Goal: Use online tool/utility: Utilize a website feature to perform a specific function

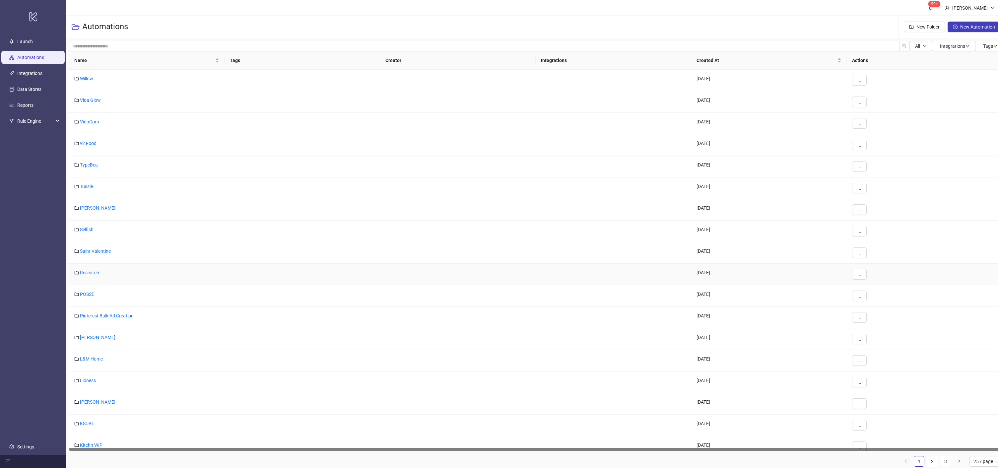
click at [159, 266] on div "Research" at bounding box center [146, 275] width 155 height 22
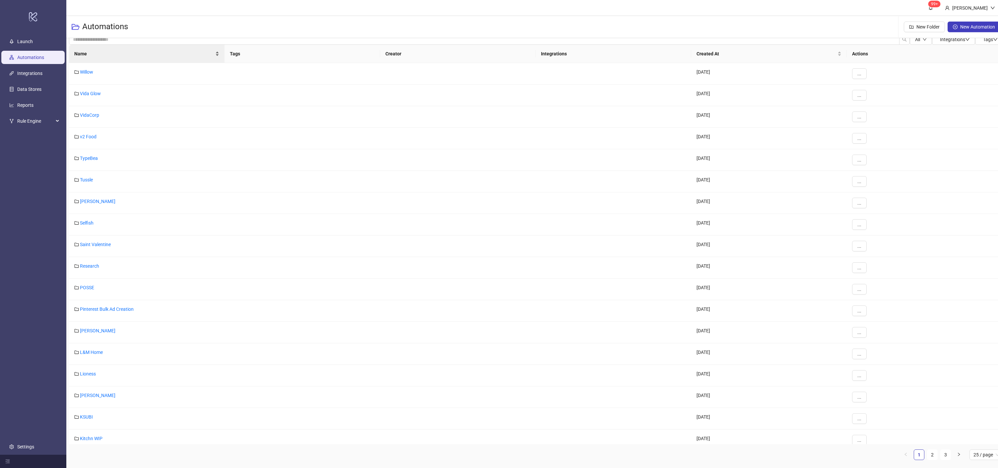
click at [169, 54] on span "Name" at bounding box center [144, 53] width 140 height 7
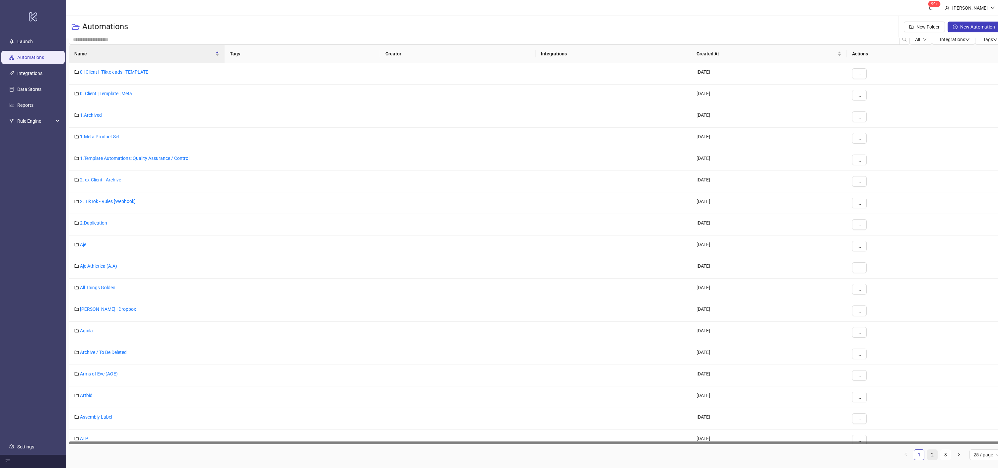
click at [936, 454] on link "2" at bounding box center [932, 455] width 10 height 10
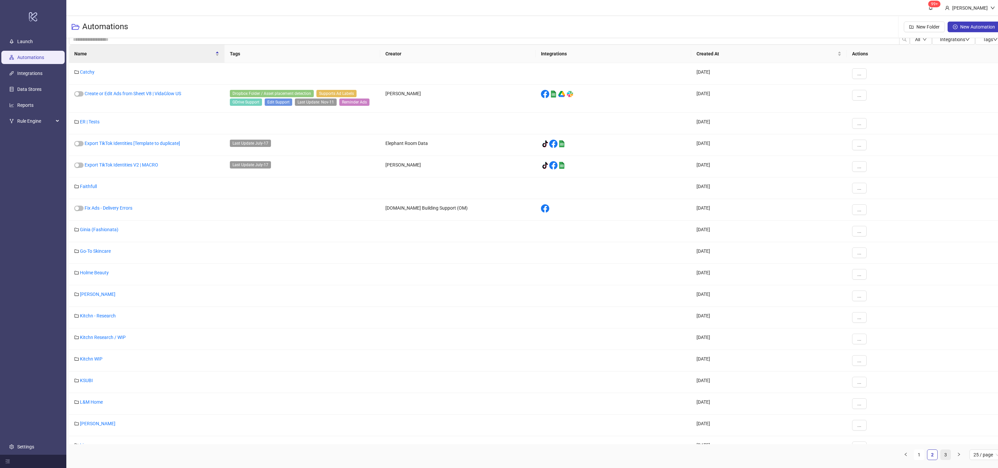
click at [942, 454] on link "3" at bounding box center [945, 455] width 10 height 10
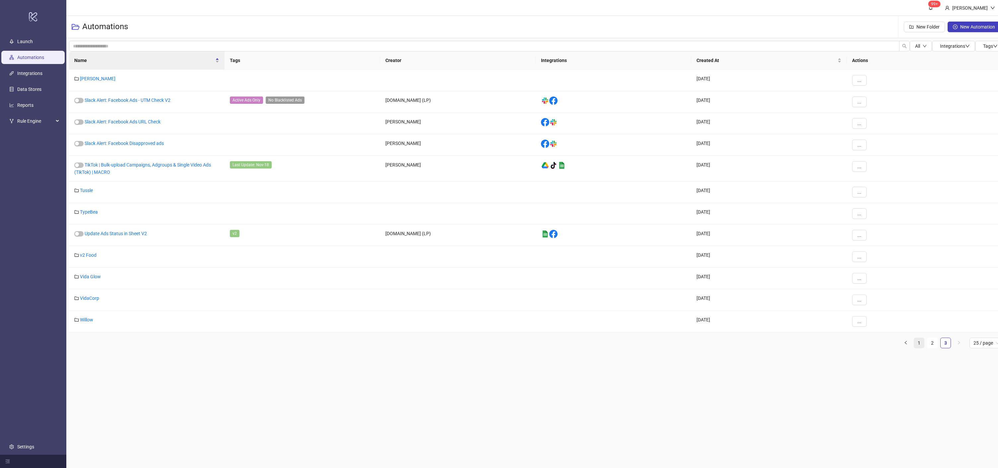
click at [915, 338] on link "1" at bounding box center [919, 343] width 10 height 10
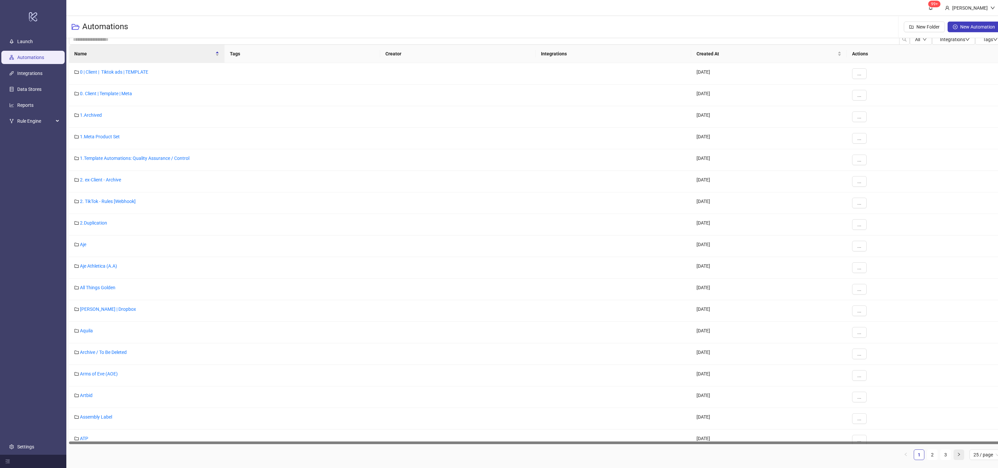
click at [960, 455] on icon "right" at bounding box center [958, 454] width 4 height 4
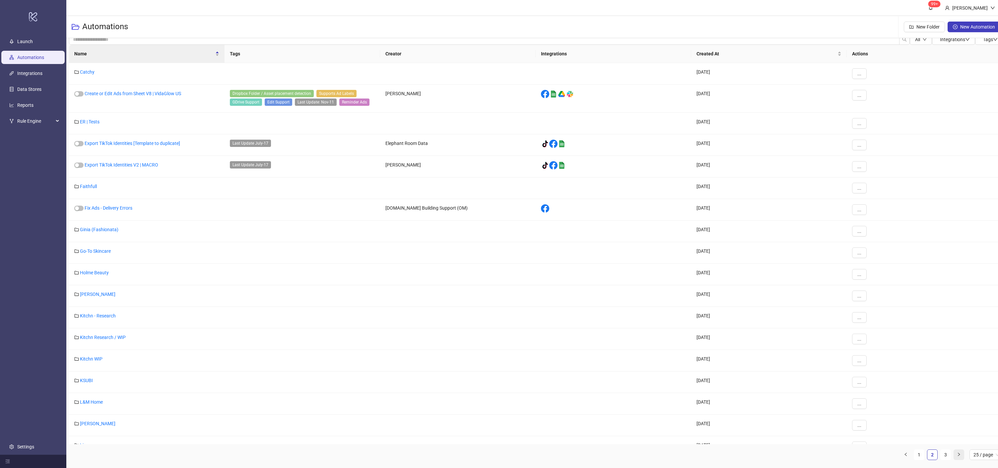
click at [960, 455] on icon "right" at bounding box center [958, 454] width 4 height 4
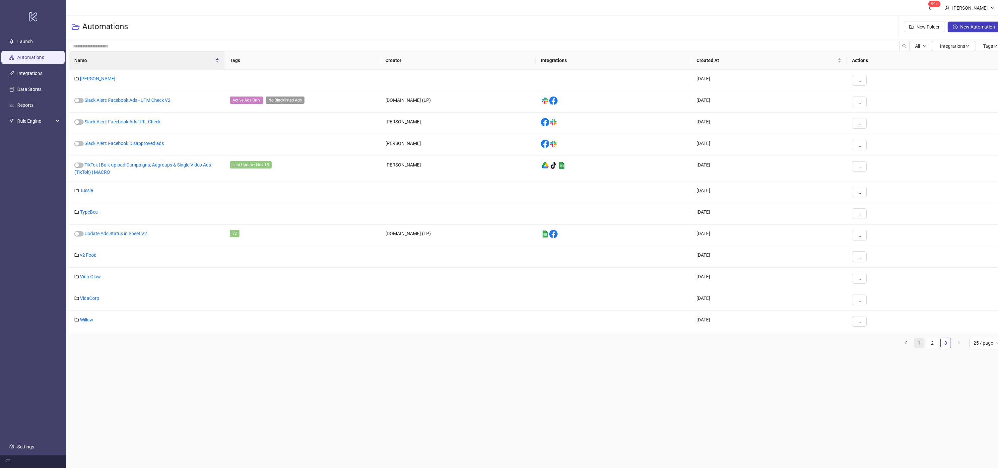
click at [919, 338] on link "1" at bounding box center [919, 343] width 10 height 10
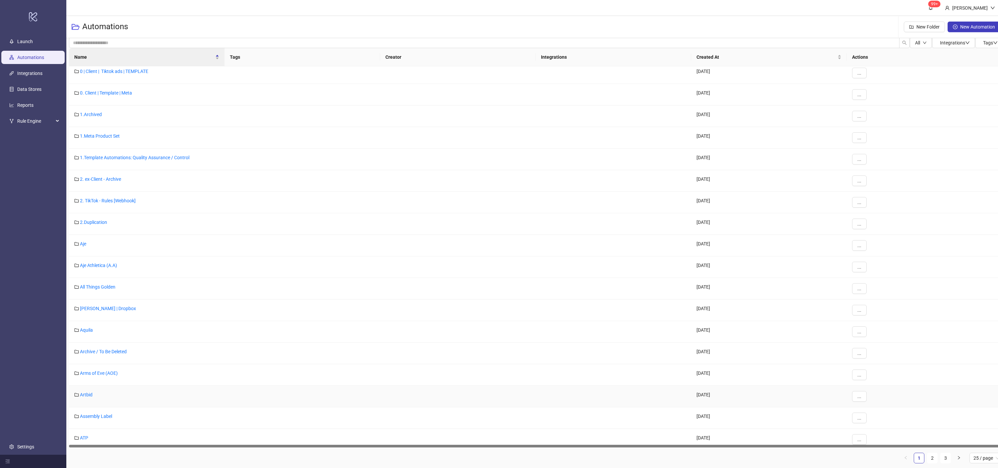
scroll to position [4, 0]
click at [926, 457] on ul "1 2 3 25 / page" at bounding box center [536, 457] width 934 height 11
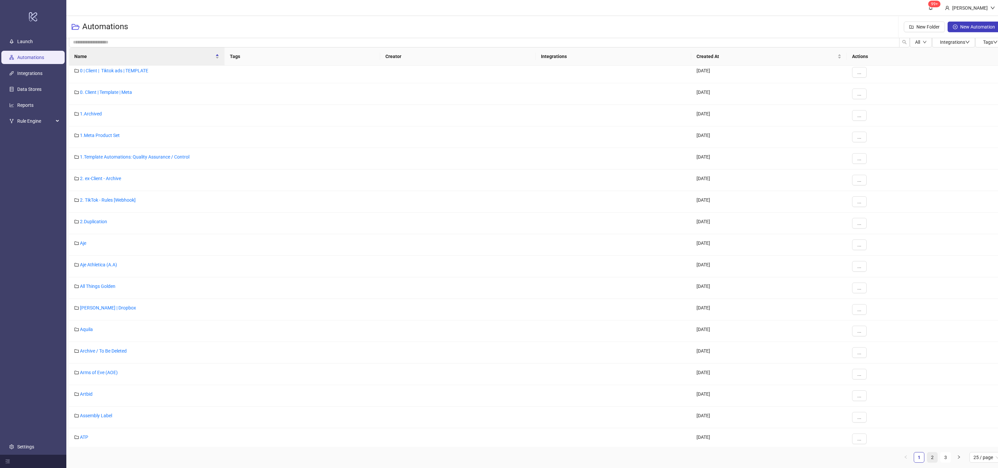
click at [930, 457] on link "2" at bounding box center [932, 457] width 10 height 10
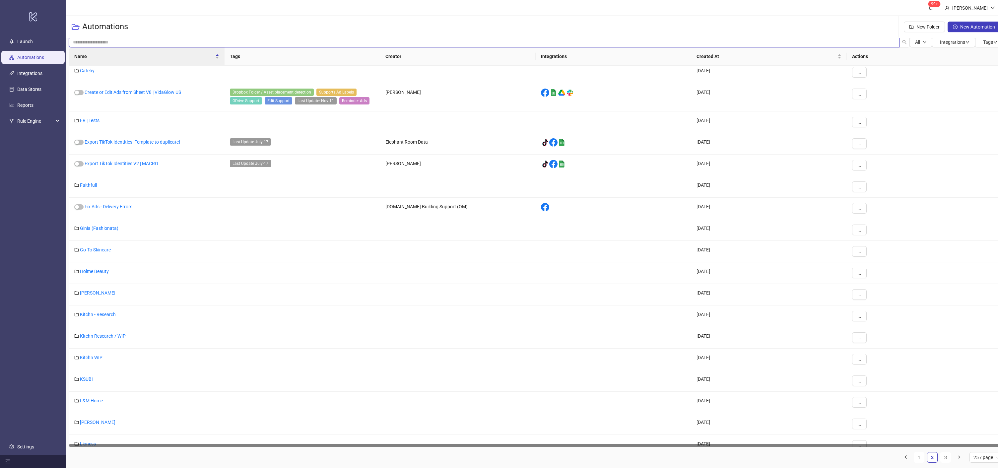
click at [116, 44] on input "search" at bounding box center [484, 42] width 830 height 11
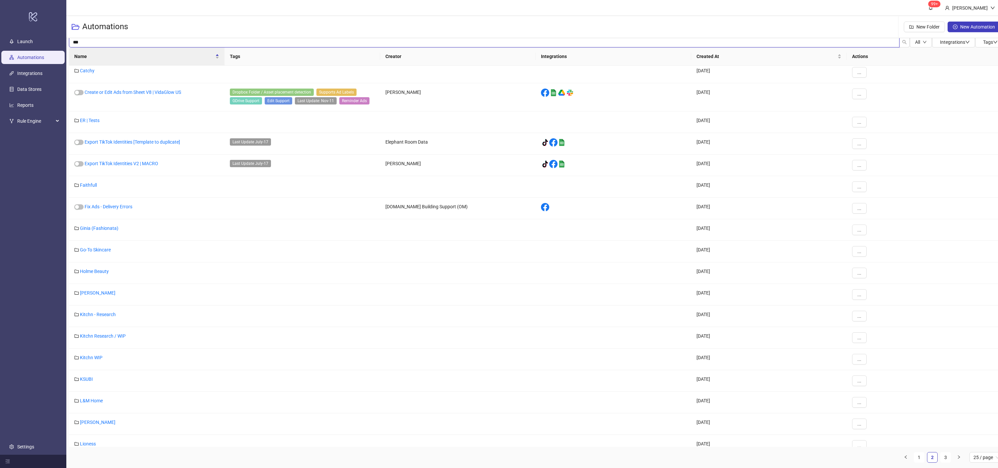
type input "***"
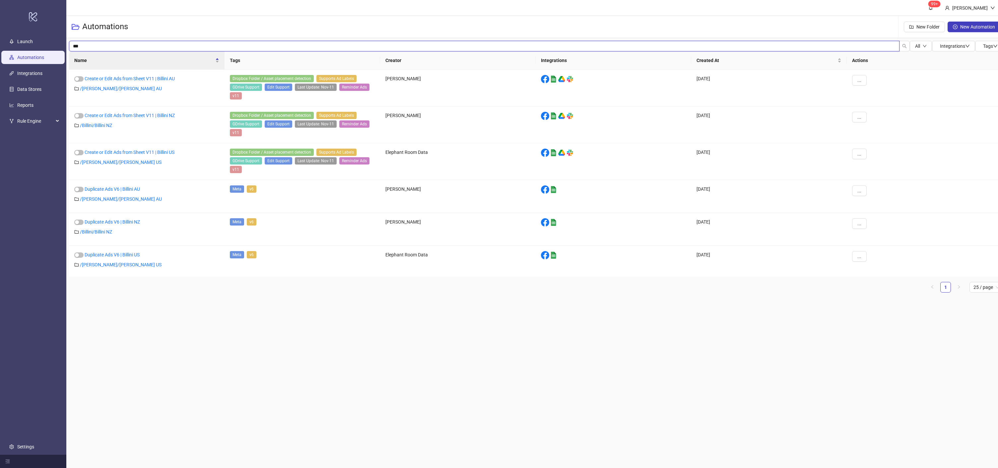
scroll to position [0, 0]
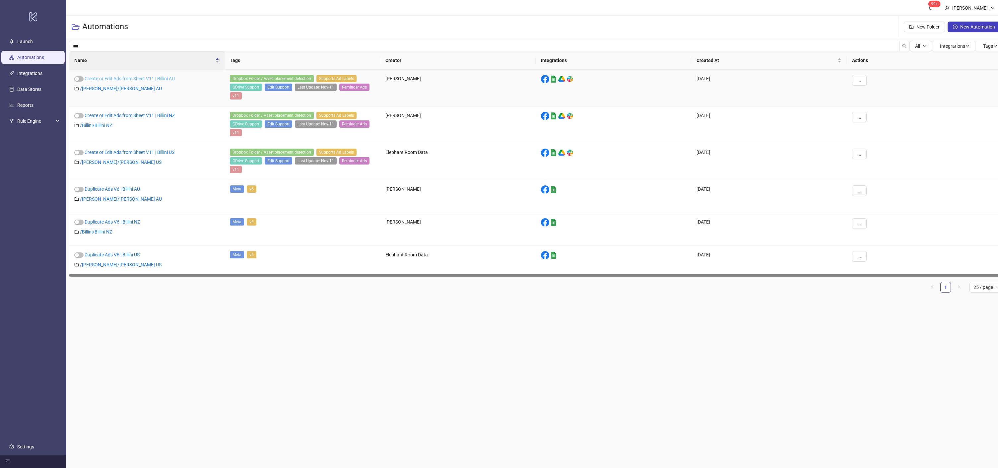
click at [103, 76] on link "Create or Edit Ads from Sheet V11 | Billini AU" at bounding box center [130, 78] width 90 height 5
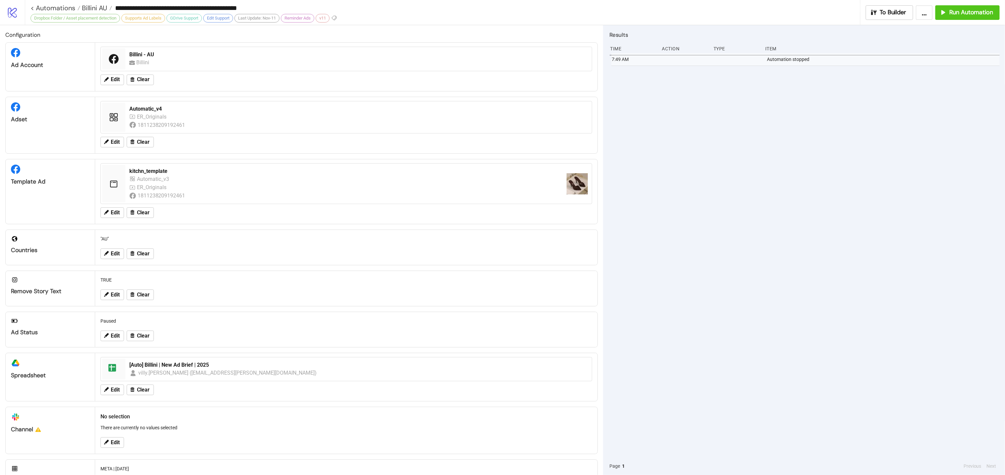
scroll to position [29, 0]
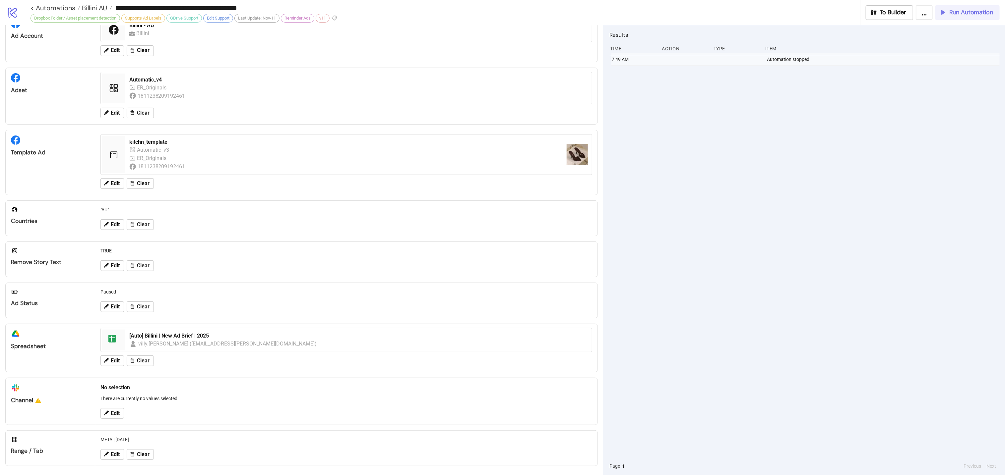
click at [965, 15] on span "Run Automation" at bounding box center [971, 13] width 44 height 8
